Goal: Complete application form

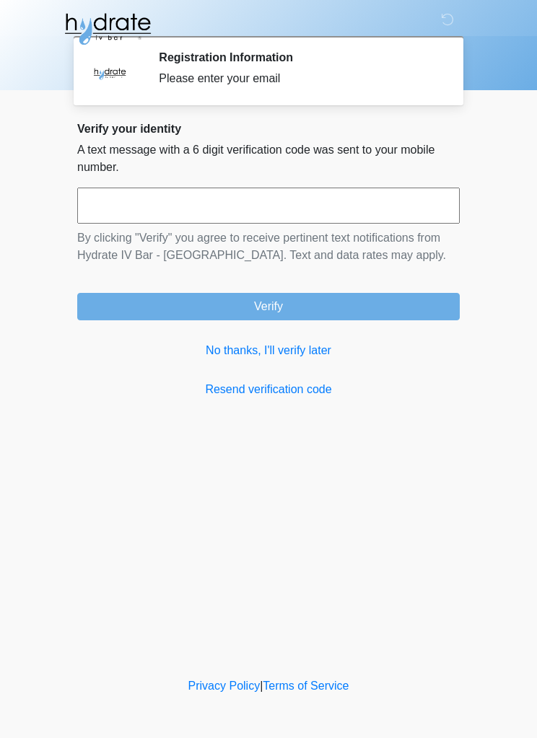
click at [321, 356] on link "No thanks, I'll verify later" at bounding box center [268, 350] width 382 height 17
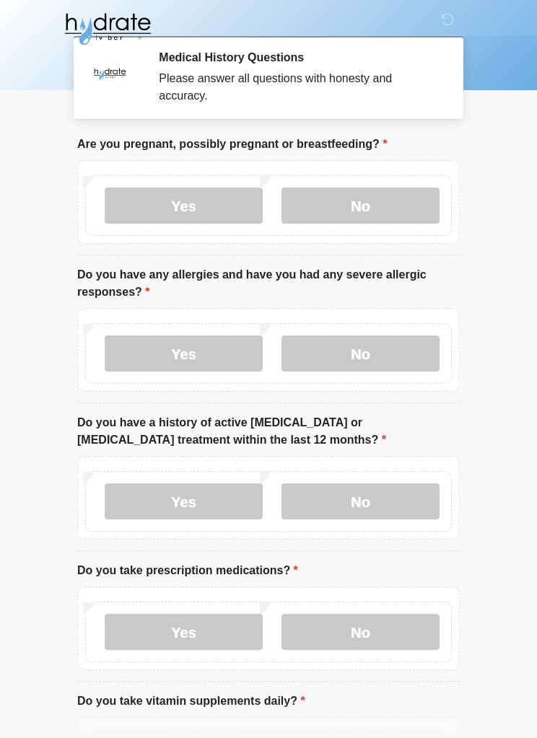
click at [395, 212] on label "No" at bounding box center [360, 206] width 158 height 36
click at [376, 197] on label "No" at bounding box center [360, 206] width 158 height 36
click at [372, 206] on label "No" at bounding box center [360, 206] width 158 height 36
click at [369, 202] on label "No" at bounding box center [360, 206] width 158 height 36
click at [368, 202] on label "No" at bounding box center [360, 206] width 158 height 36
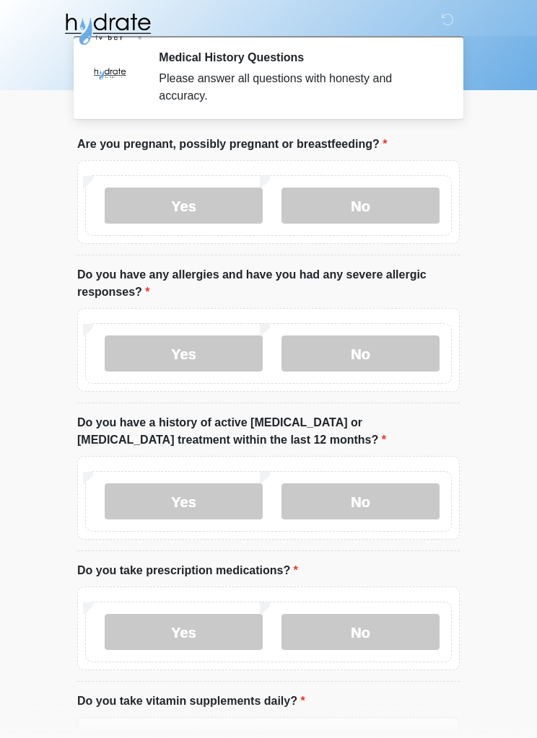
click at [156, 354] on label "Yes" at bounding box center [184, 354] width 158 height 36
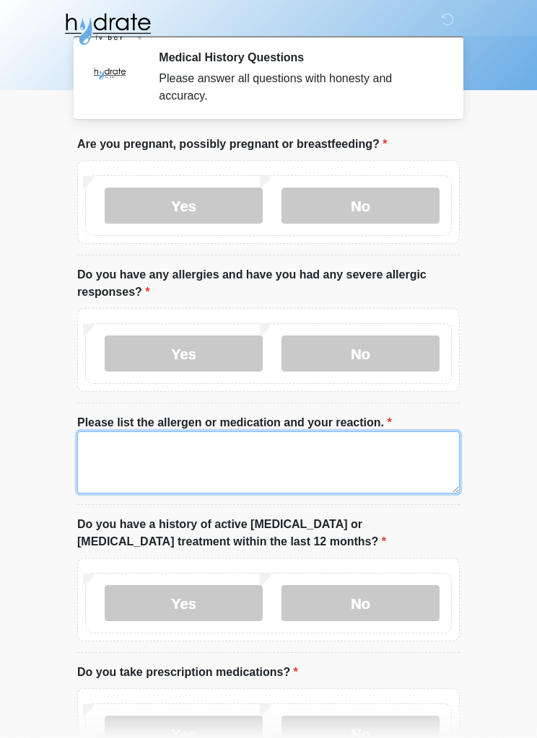
click at [281, 469] on textarea "Please list the allergen or medication and your reaction." at bounding box center [268, 462] width 382 height 62
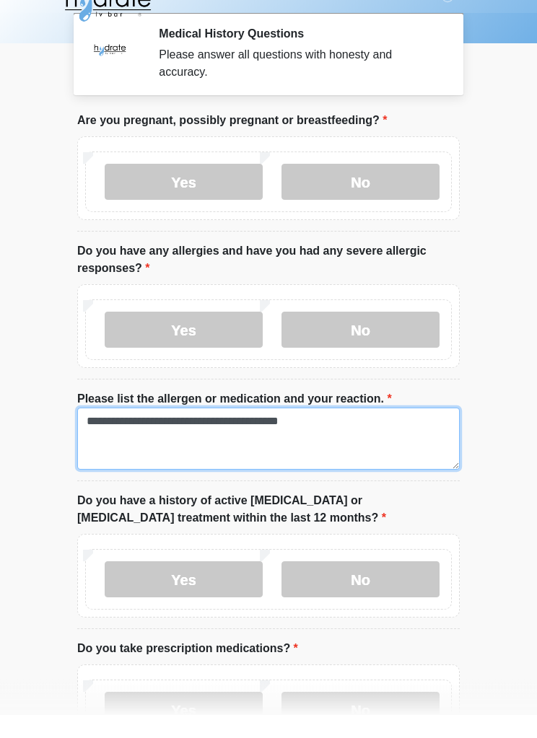
click at [184, 431] on textarea "**********" at bounding box center [268, 462] width 382 height 62
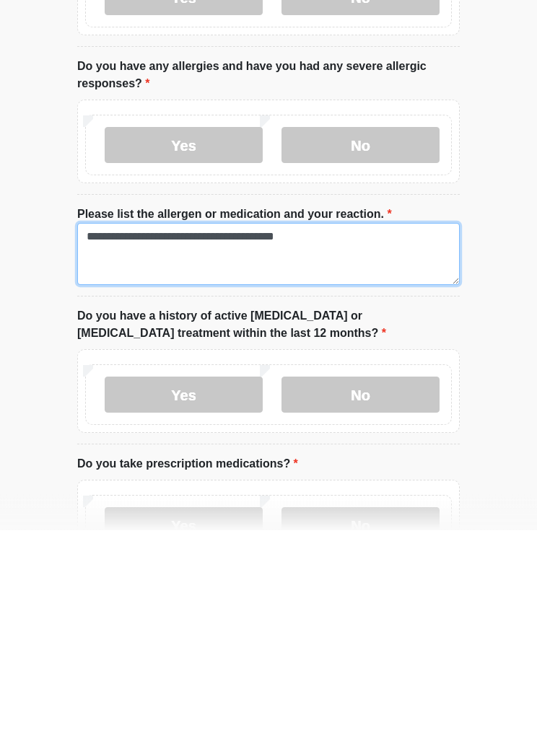
type textarea "**********"
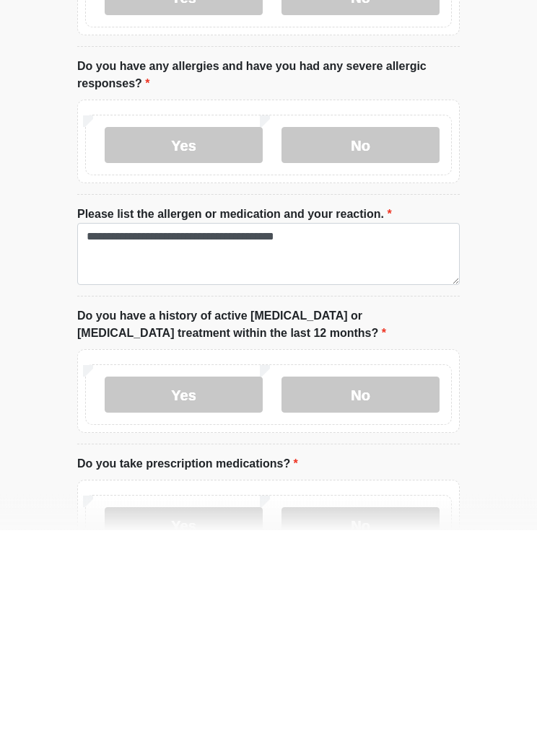
click at [399, 585] on label "No" at bounding box center [360, 603] width 158 height 36
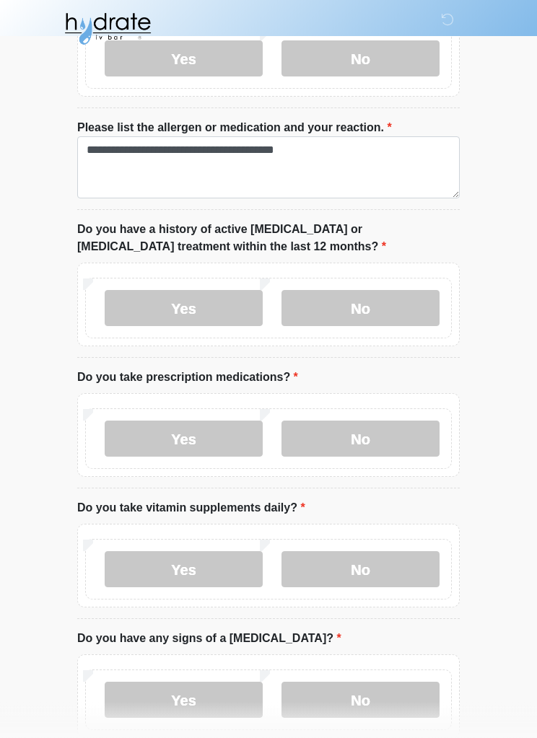
scroll to position [295, 0]
click at [145, 433] on label "Yes" at bounding box center [184, 439] width 158 height 36
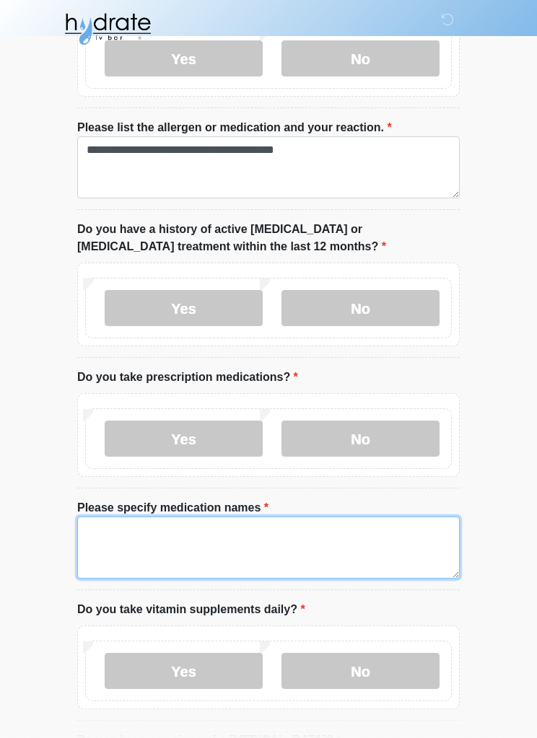
click at [405, 548] on textarea "Please specify medication names" at bounding box center [268, 548] width 382 height 62
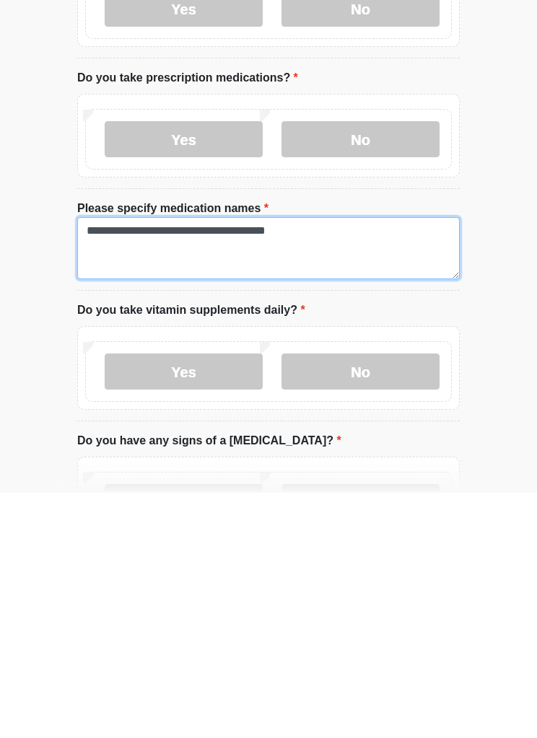
scroll to position [436, 0]
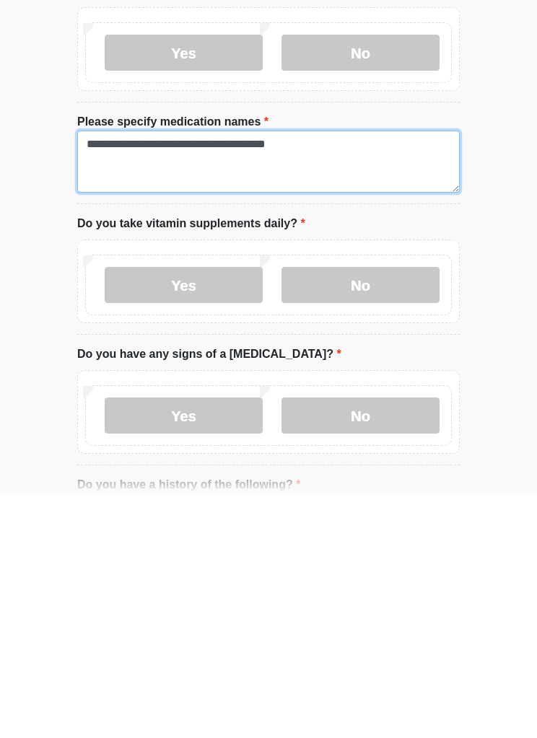
type textarea "**********"
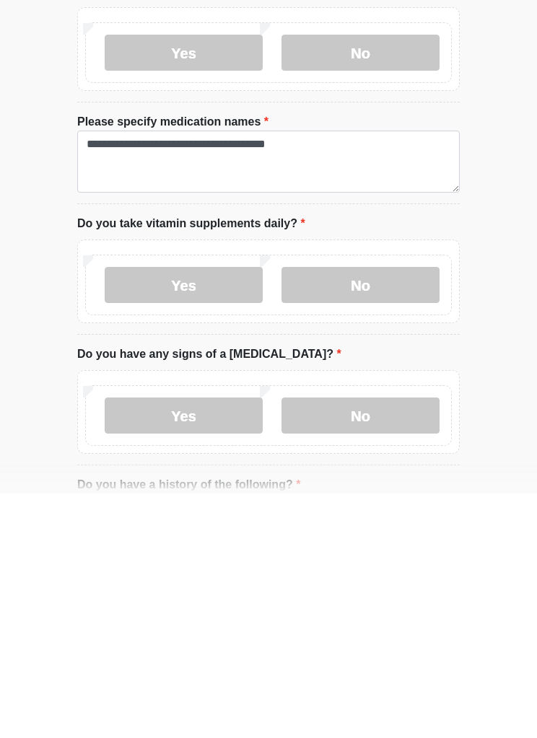
click at [144, 512] on label "Yes" at bounding box center [184, 530] width 158 height 36
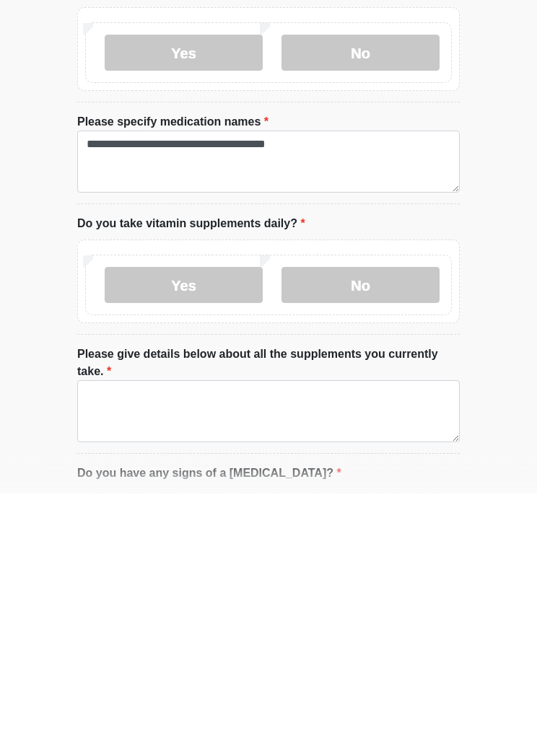
scroll to position [681, 0]
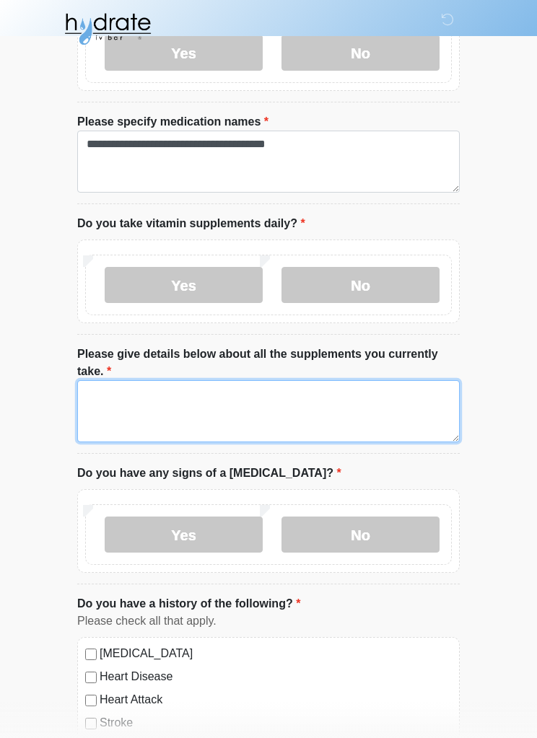
click at [123, 398] on textarea "Please give details below about all the supplements you currently take." at bounding box center [268, 411] width 382 height 62
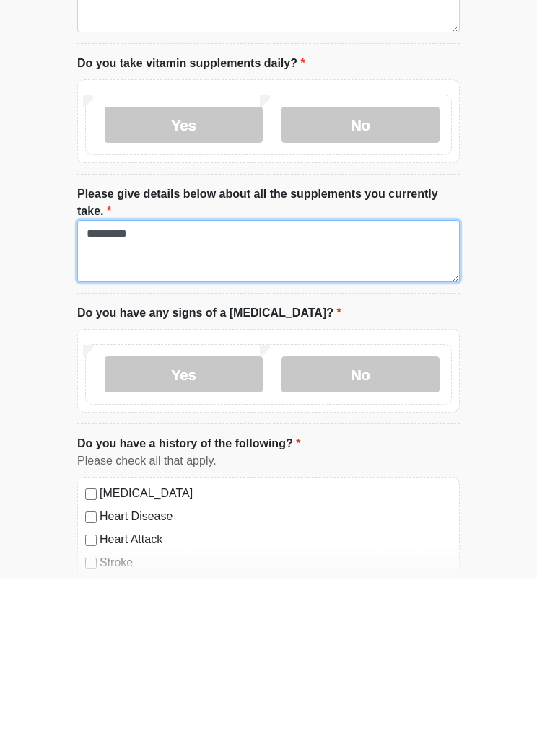
type textarea "*********"
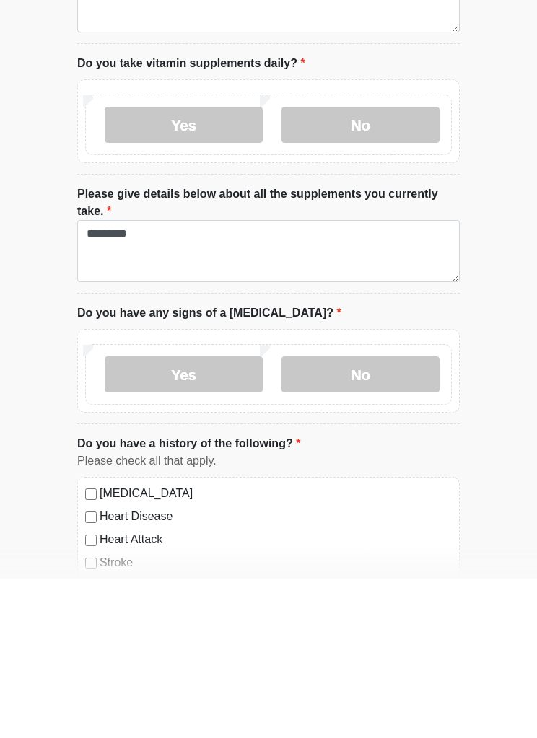
click at [400, 517] on label "No" at bounding box center [360, 535] width 158 height 36
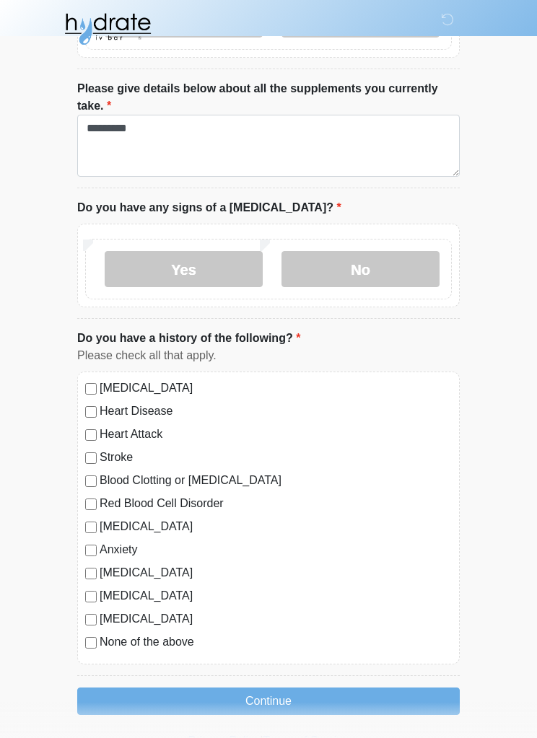
scroll to position [950, 0]
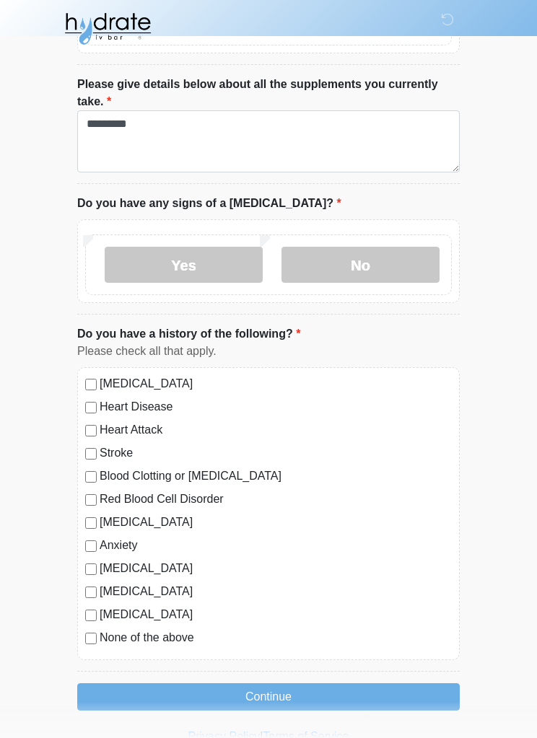
click at [412, 693] on button "Continue" at bounding box center [268, 697] width 382 height 27
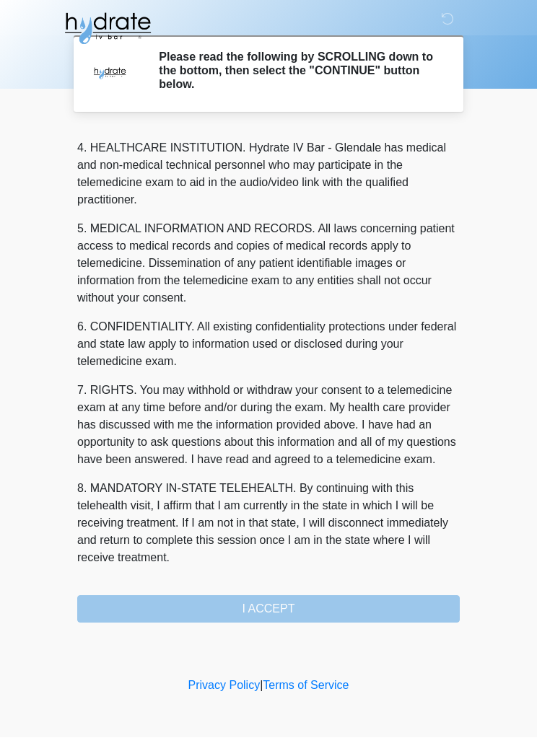
scroll to position [422, 0]
click at [403, 601] on button "I ACCEPT" at bounding box center [268, 609] width 382 height 27
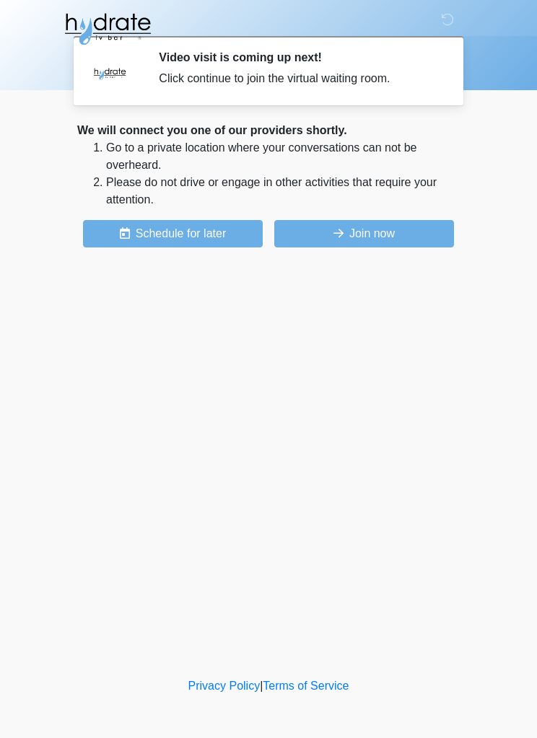
click at [405, 235] on button "Join now" at bounding box center [364, 233] width 180 height 27
